Goal: Information Seeking & Learning: Learn about a topic

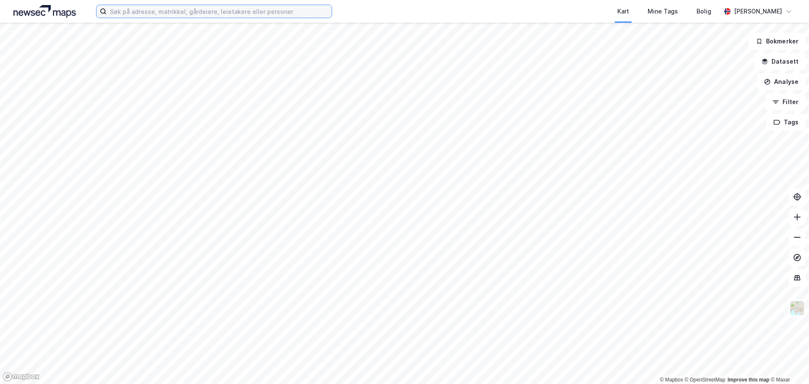
click at [157, 13] on input at bounding box center [219, 11] width 225 height 13
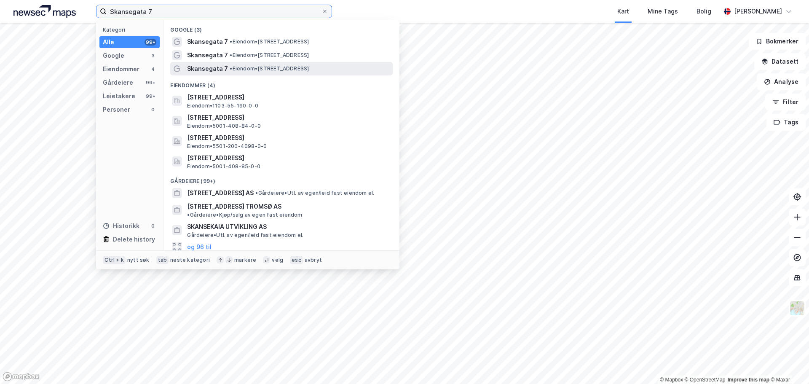
type input "Skansegata 7"
click at [202, 69] on span "Skansegata 7" at bounding box center [207, 69] width 41 height 10
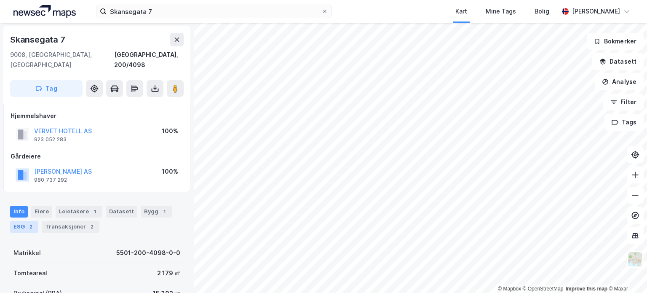
click at [30, 222] on div "2" at bounding box center [31, 226] width 8 height 8
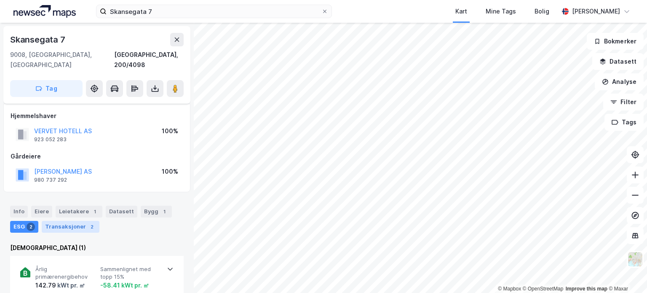
scroll to position [84, 0]
